Goal: Information Seeking & Learning: Learn about a topic

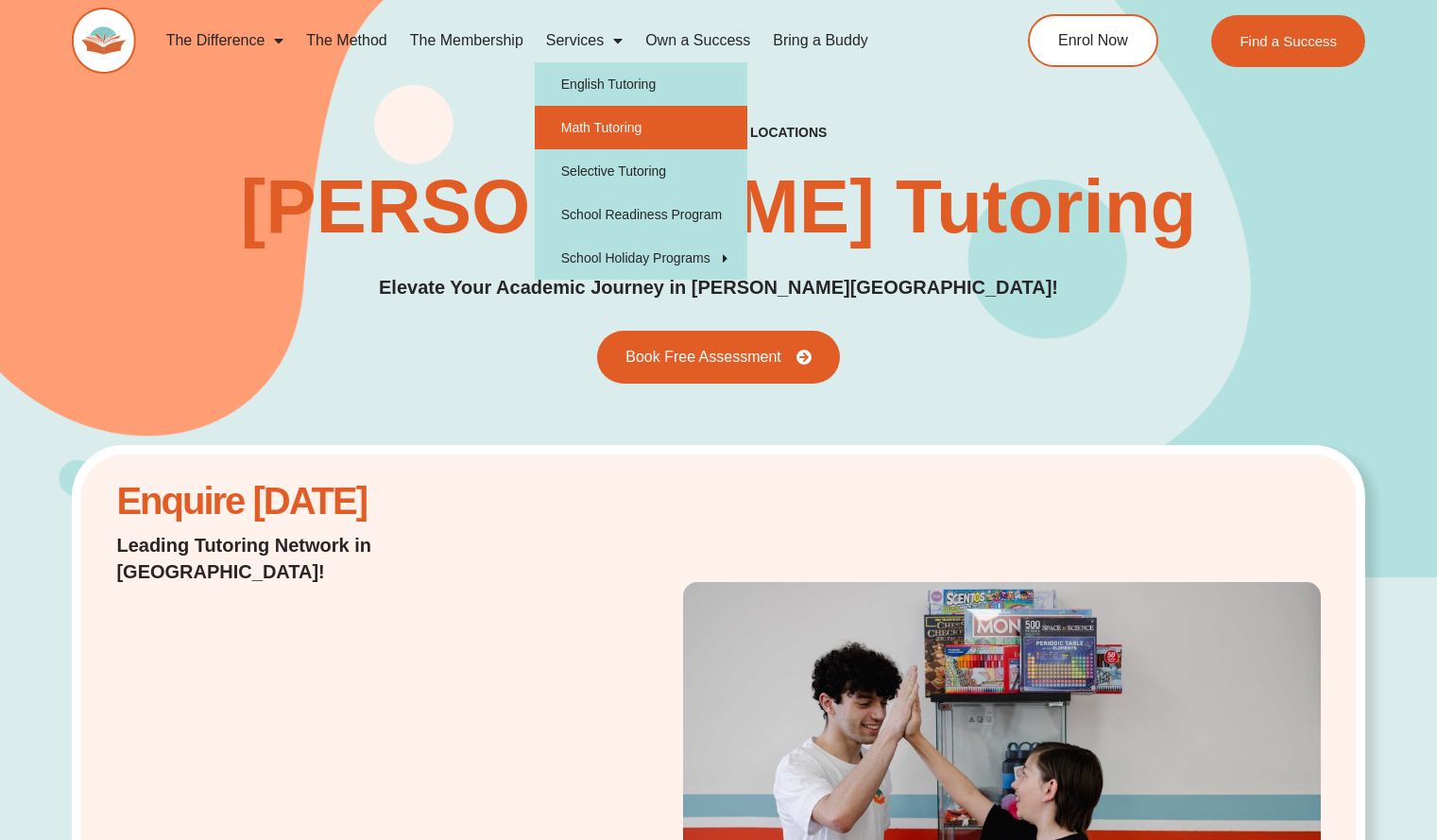
click at [569, 122] on link "Math Tutoring" at bounding box center [641, 127] width 213 height 43
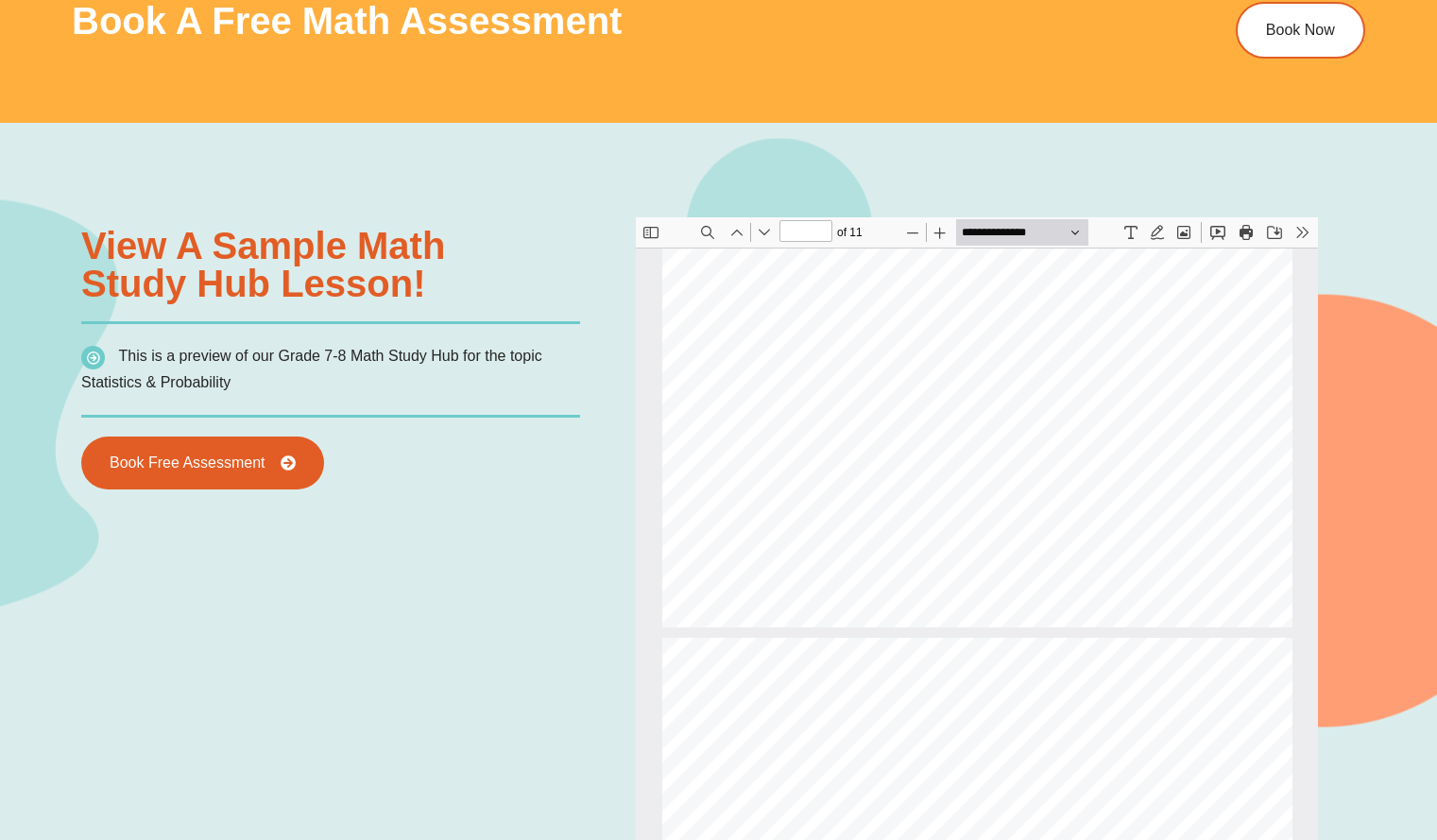
scroll to position [244, 0]
type input "*"
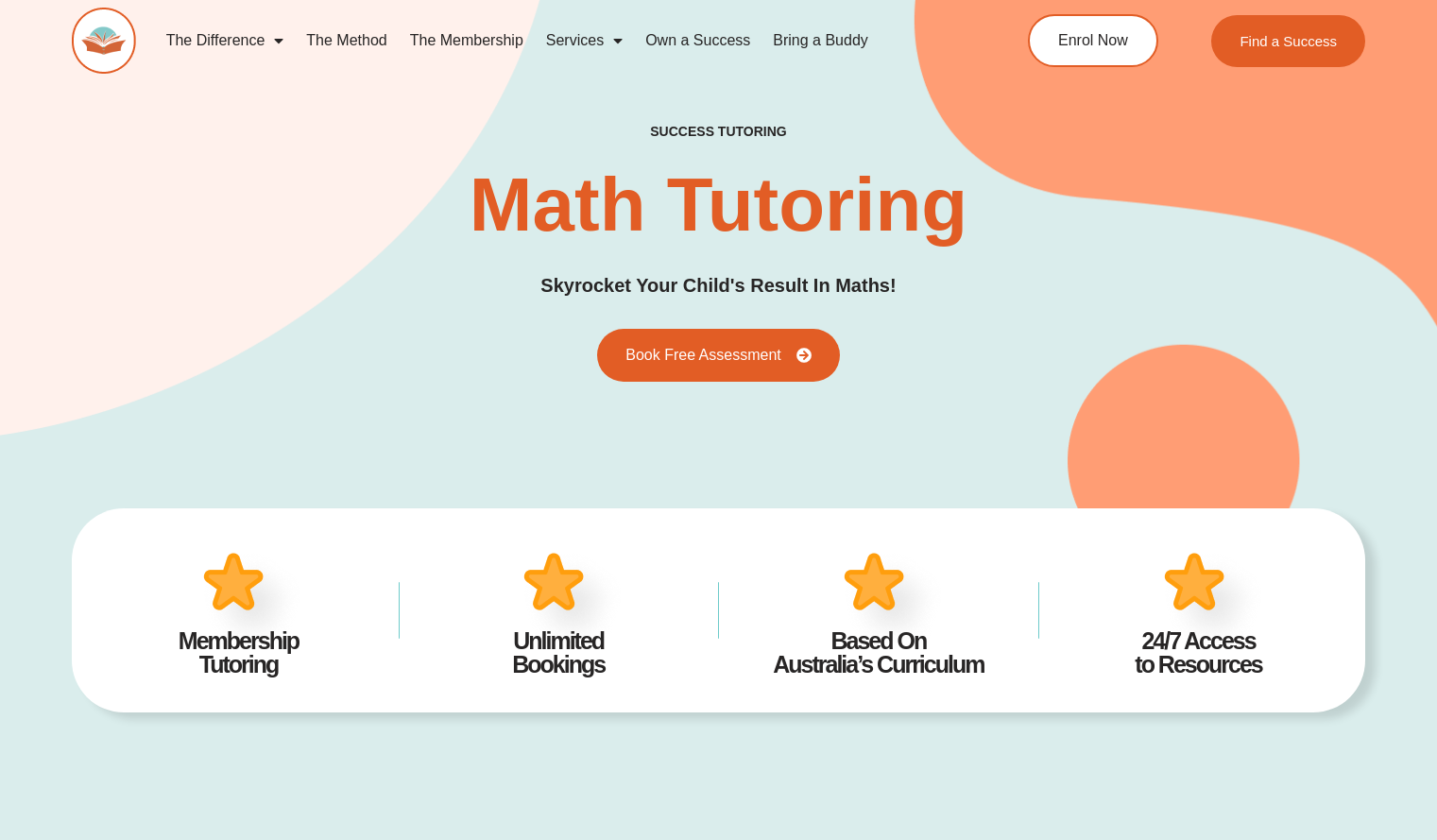
scroll to position [1, 0]
click at [106, 31] on img at bounding box center [104, 39] width 64 height 66
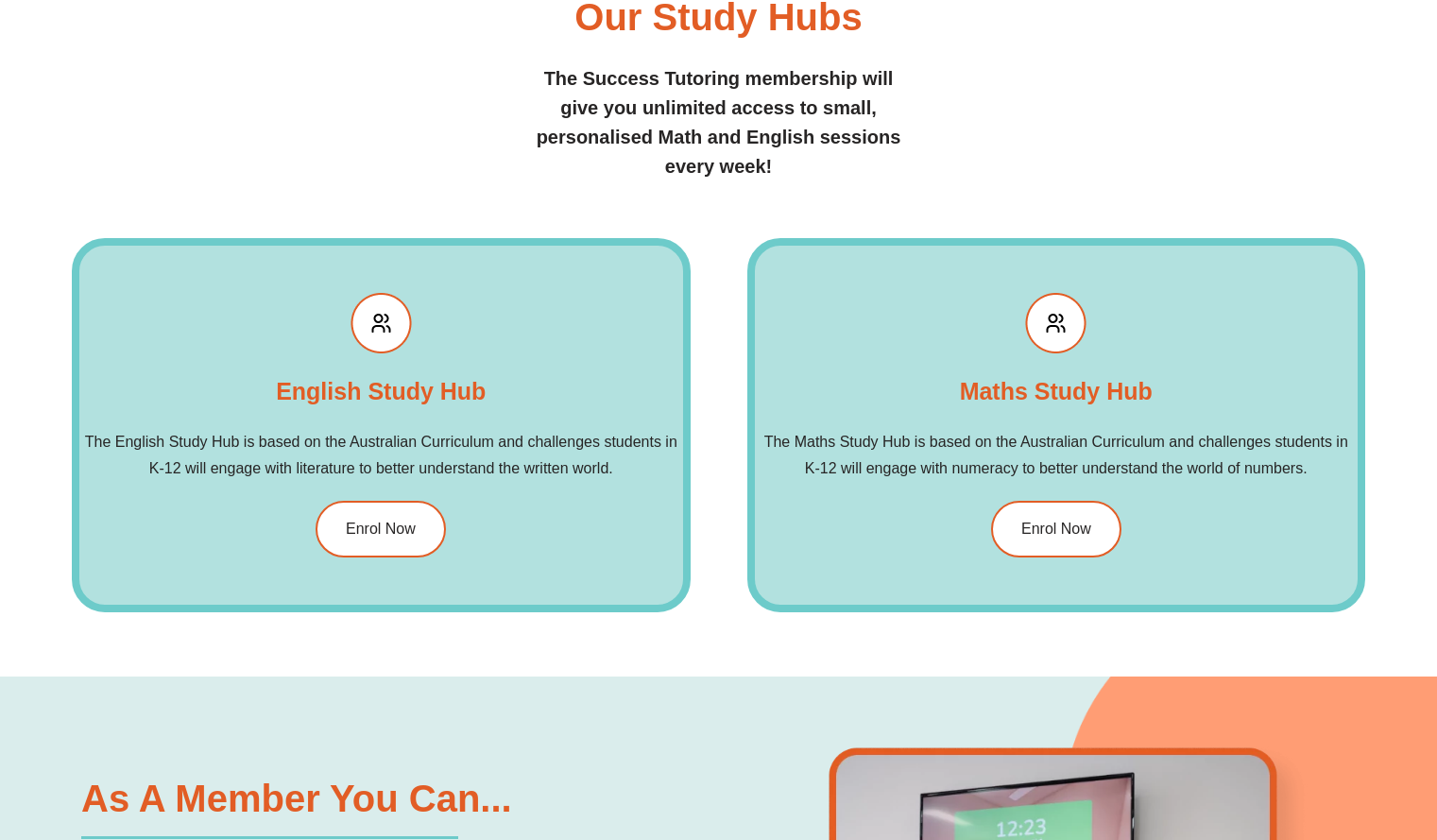
scroll to position [2124, 0]
